Goal: Navigation & Orientation: Find specific page/section

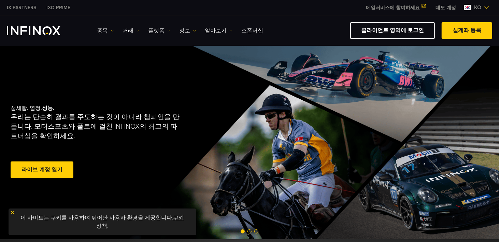
click at [103, 29] on link "종목" at bounding box center [105, 31] width 17 height 8
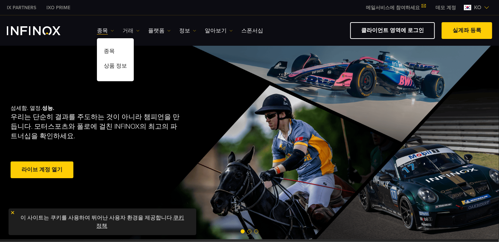
click at [126, 28] on link "거래" at bounding box center [131, 31] width 17 height 8
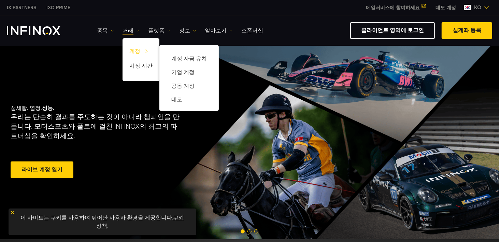
click at [138, 50] on link "계정" at bounding box center [141, 52] width 37 height 15
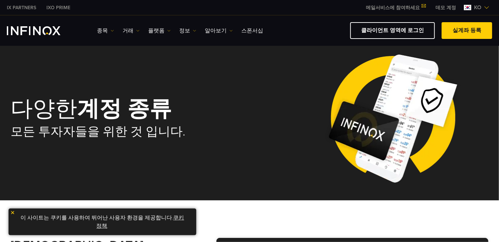
click at [27, 7] on link "IX PARTNERS" at bounding box center [22, 7] width 40 height 7
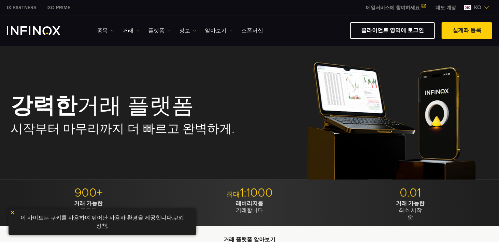
click at [245, 144] on div "강력한 거래 플랫폼 시작부터 마무리까지 더 빠르고 완벽하게." at bounding box center [250, 116] width 478 height 128
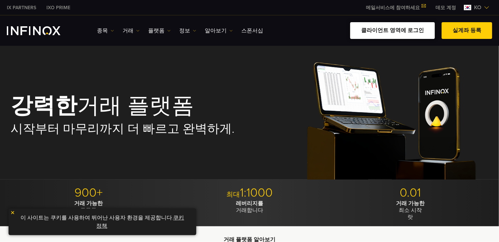
click at [395, 29] on link "클라이언트 영역에 로그인" at bounding box center [392, 30] width 85 height 17
